Goal: Feedback & Contribution: Leave review/rating

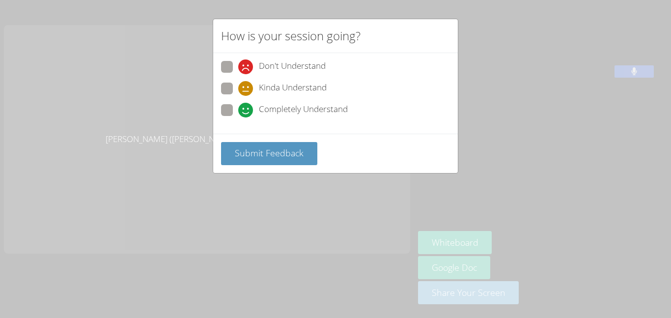
click at [238, 96] on span at bounding box center [238, 96] width 0 height 0
click at [238, 90] on input "Kinda Understand" at bounding box center [242, 87] width 8 height 8
radio input "true"
click at [229, 146] on button "Submit Feedback" at bounding box center [269, 153] width 96 height 23
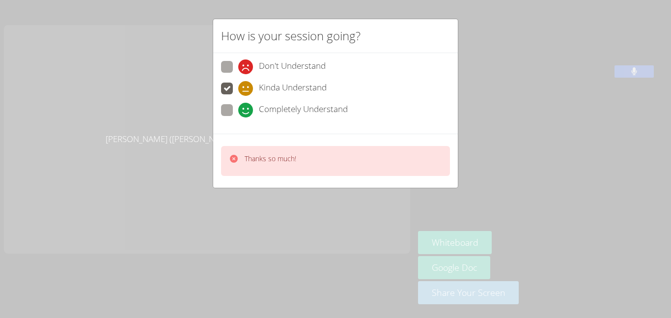
click at [194, 130] on div "How is your session going? Don't Understand Kinda Understand Completely Underst…" at bounding box center [335, 159] width 671 height 318
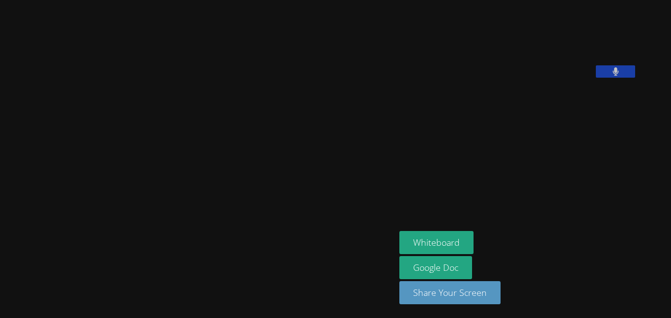
click at [172, 129] on video at bounding box center [197, 139] width 147 height 218
click at [167, 112] on video at bounding box center [197, 139] width 147 height 218
click at [210, 151] on video at bounding box center [197, 139] width 147 height 218
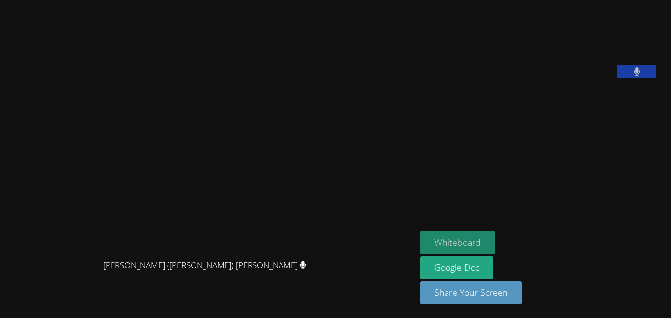
click at [420, 249] on button "Whiteboard" at bounding box center [457, 242] width 74 height 23
click at [634, 76] on icon at bounding box center [637, 71] width 6 height 8
click at [632, 76] on icon at bounding box center [637, 71] width 10 height 8
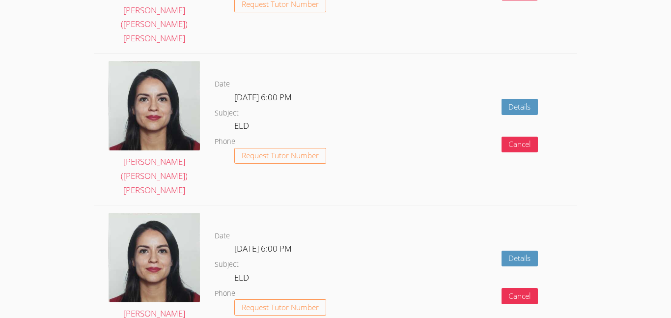
scroll to position [1514, 0]
